Goal: Task Accomplishment & Management: Use online tool/utility

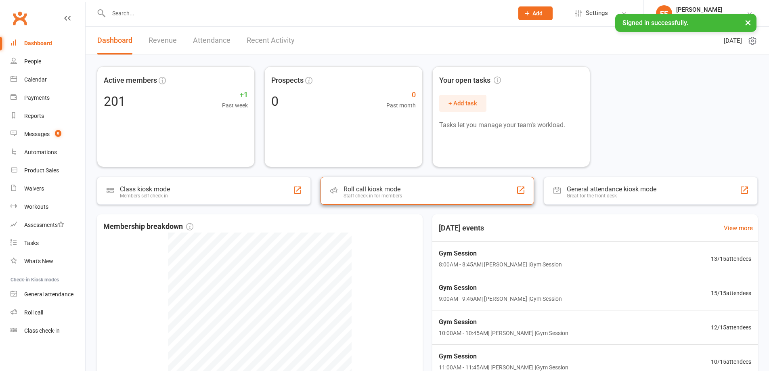
click at [373, 197] on div "Staff check-in for members" at bounding box center [372, 196] width 59 height 6
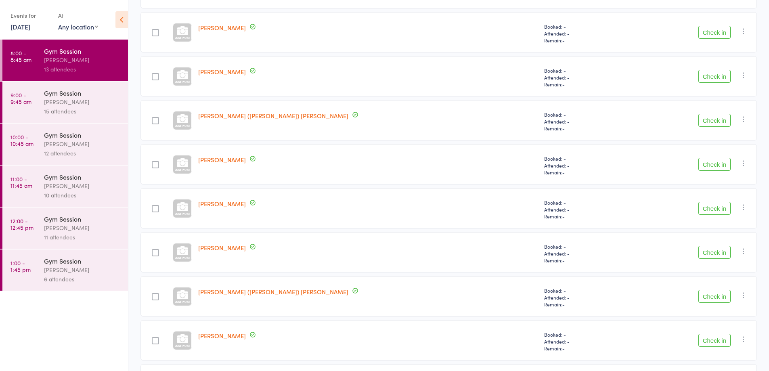
scroll to position [167, 0]
click at [712, 161] on button "Check in" at bounding box center [714, 163] width 32 height 13
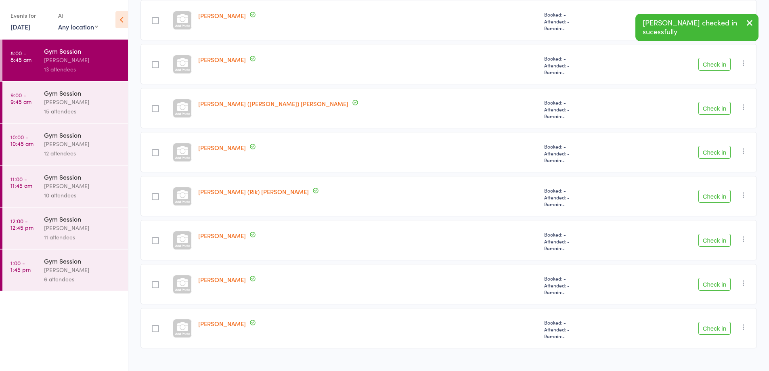
scroll to position [313, 0]
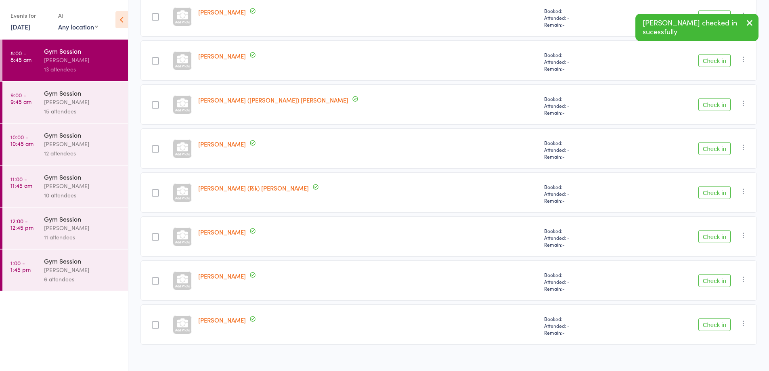
click at [712, 147] on button "Check in" at bounding box center [714, 148] width 32 height 13
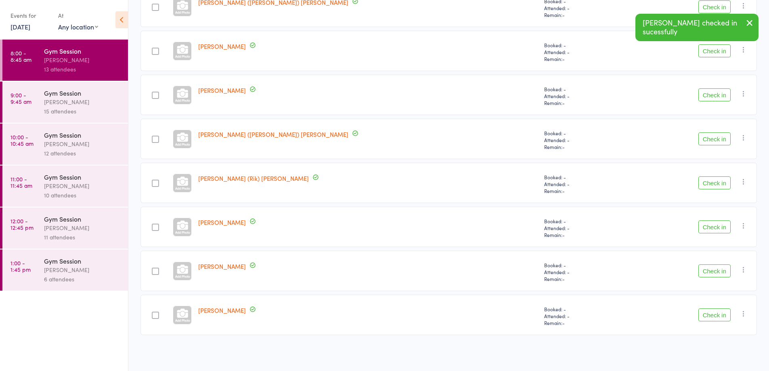
scroll to position [279, 0]
click at [714, 184] on button "Check in" at bounding box center [714, 182] width 32 height 13
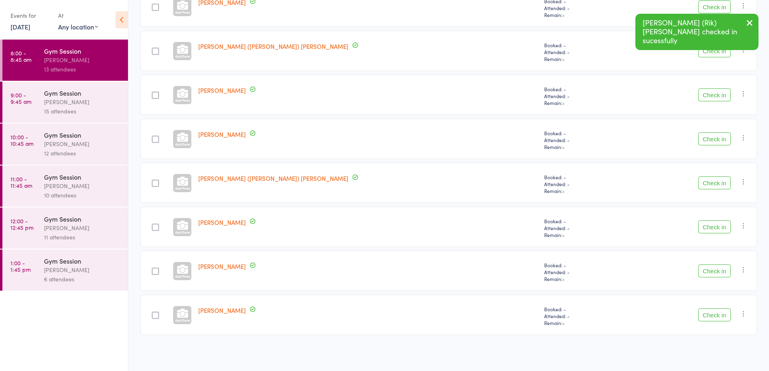
scroll to position [235, 0]
click at [712, 226] on button "Check in" at bounding box center [714, 226] width 32 height 13
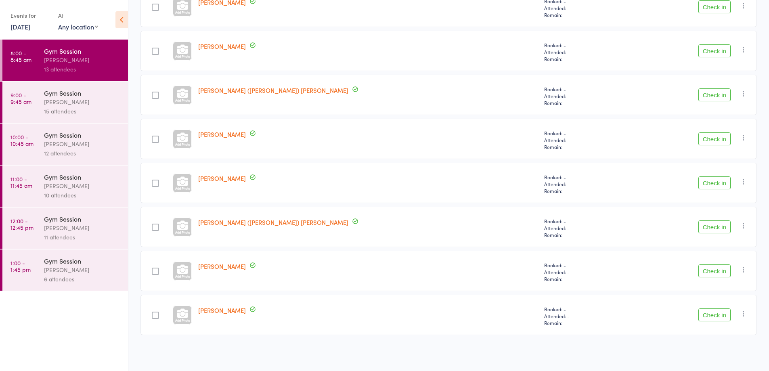
click at [716, 7] on button "Check in" at bounding box center [714, 6] width 32 height 13
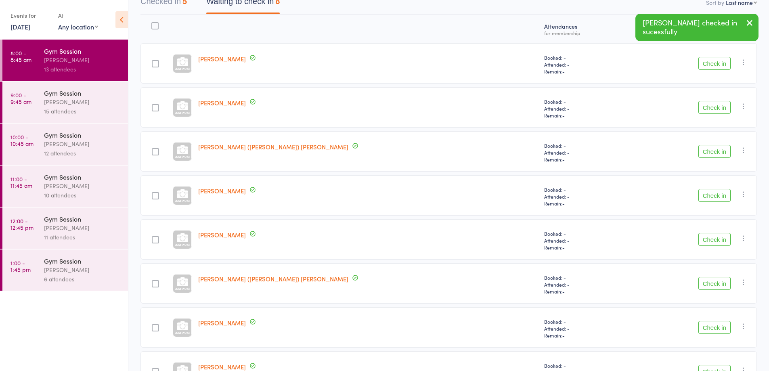
scroll to position [90, 0]
click at [714, 65] on button "Check in" at bounding box center [714, 63] width 32 height 13
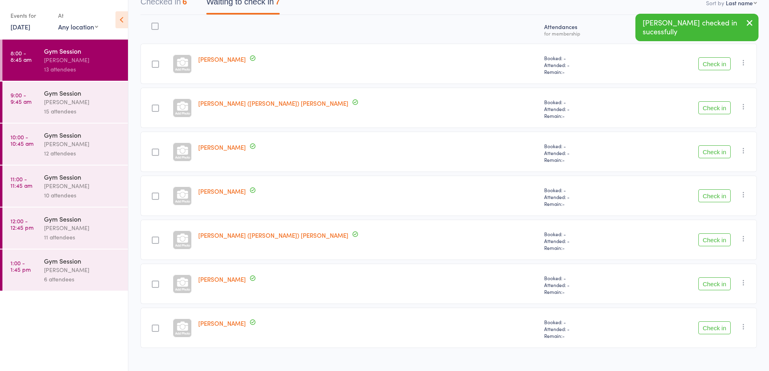
click at [717, 151] on button "Check in" at bounding box center [714, 151] width 32 height 13
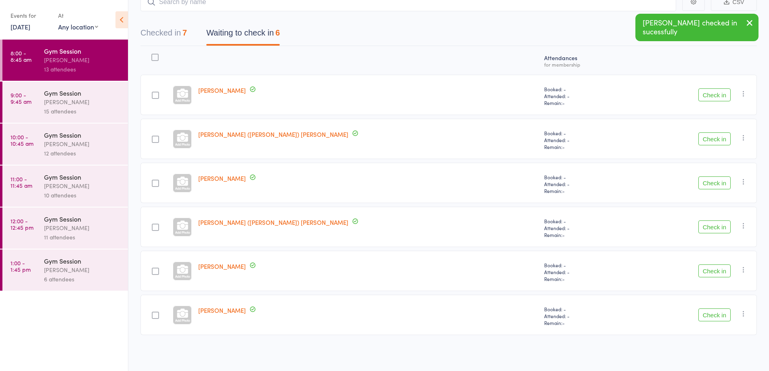
click at [712, 314] on button "Check in" at bounding box center [714, 314] width 32 height 13
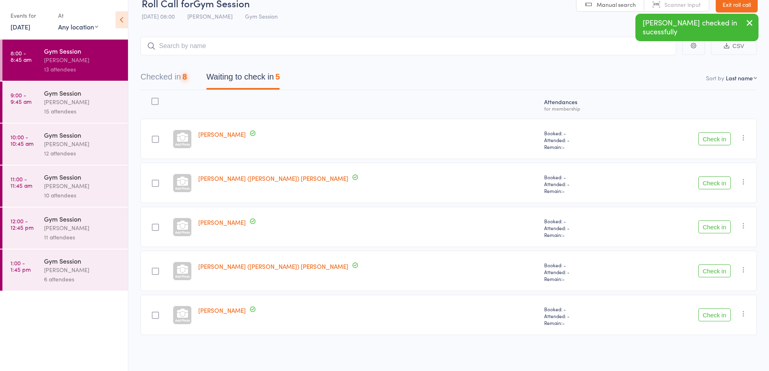
scroll to position [15, 0]
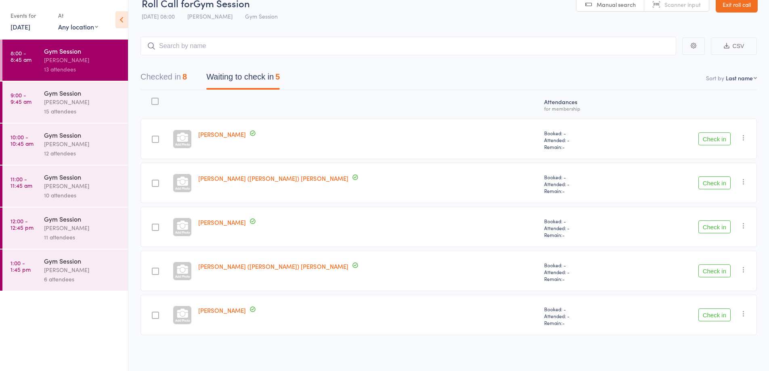
click at [707, 269] on button "Check in" at bounding box center [714, 270] width 32 height 13
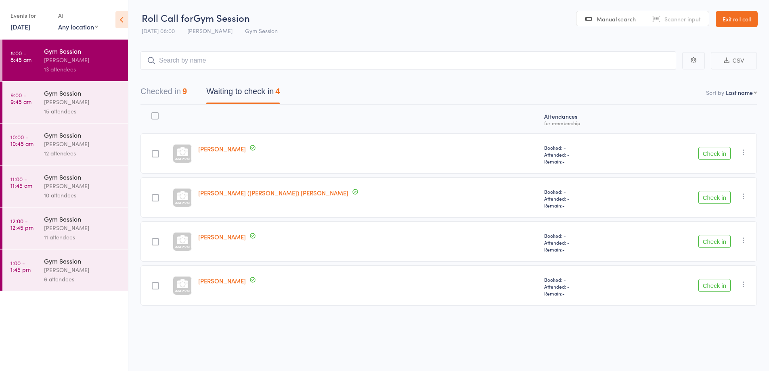
click at [709, 155] on button "Check in" at bounding box center [714, 153] width 32 height 13
